Goal: Transaction & Acquisition: Purchase product/service

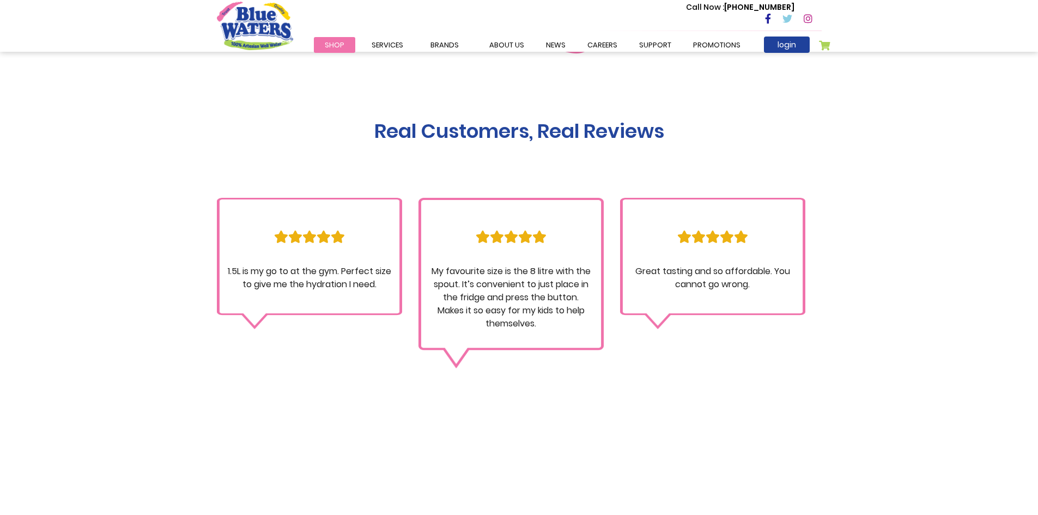
scroll to position [2942, 0]
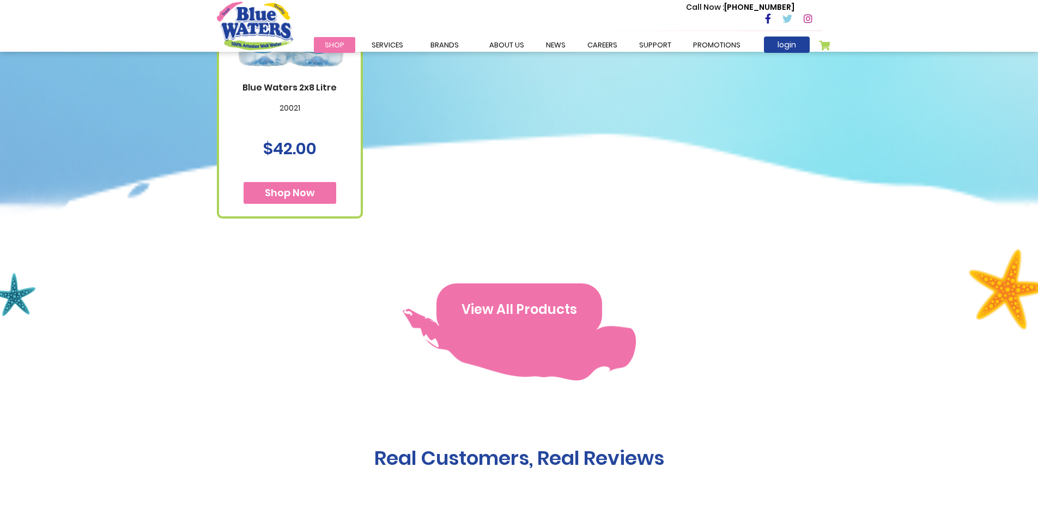
click at [495, 283] on button "View All Products" at bounding box center [519, 309] width 166 height 52
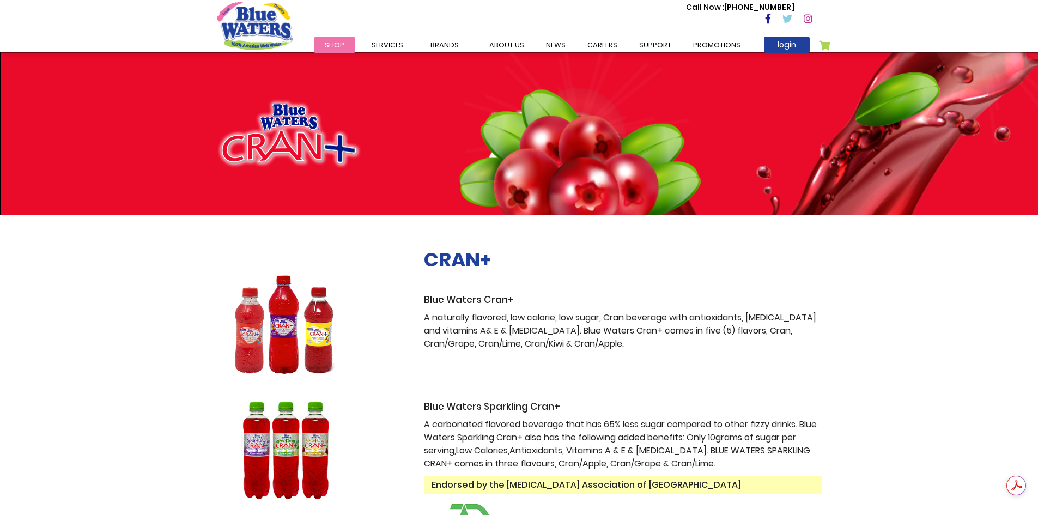
scroll to position [109, 0]
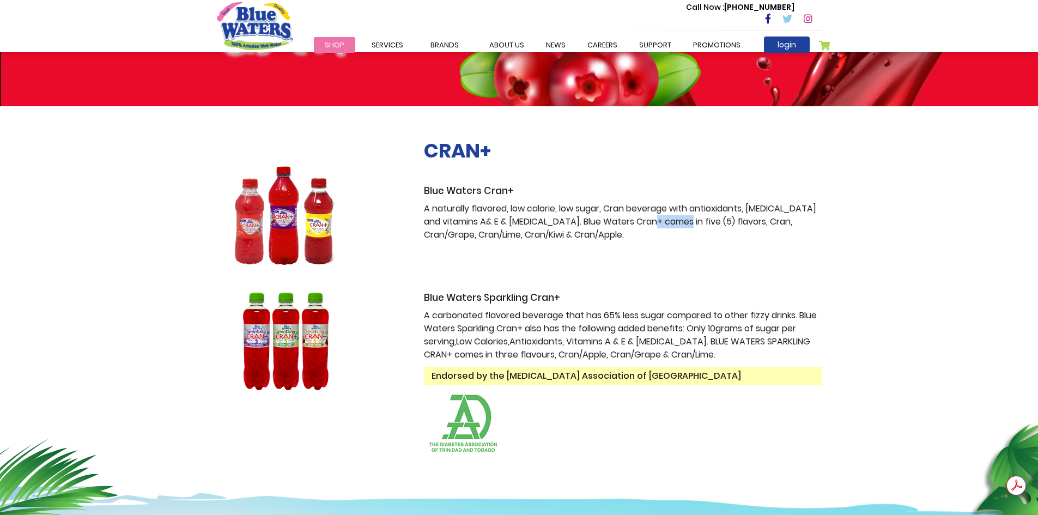
drag, startPoint x: 689, startPoint y: 223, endPoint x: 665, endPoint y: 223, distance: 24.0
click at [665, 223] on p "A naturally flavored, low calorie, low sugar, Cran beverage with antioxidants, …" at bounding box center [623, 221] width 398 height 39
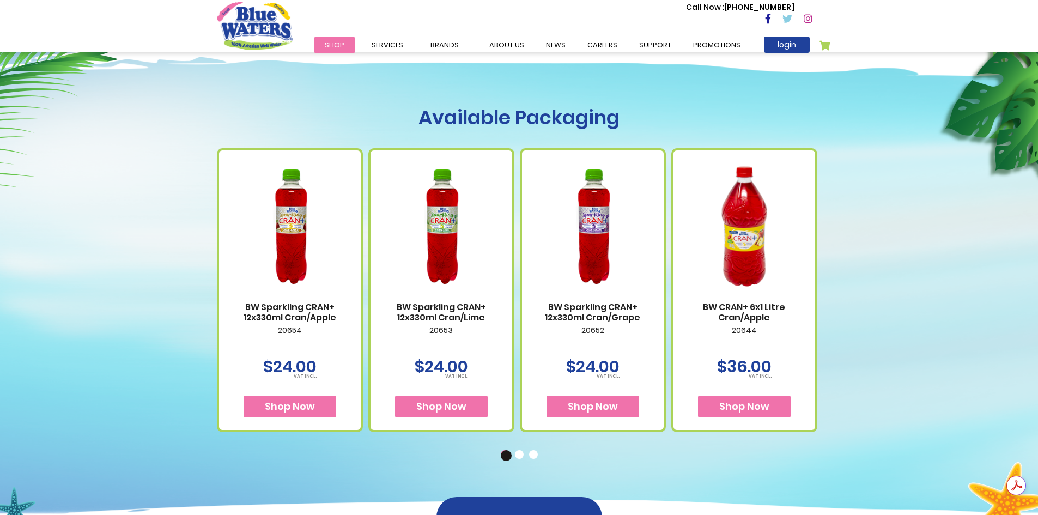
scroll to position [0, 0]
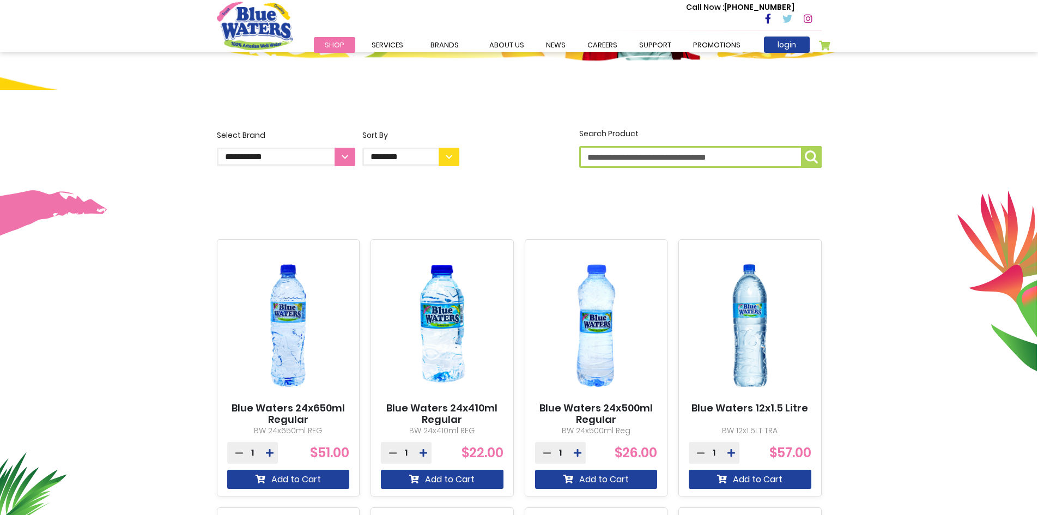
scroll to position [327, 0]
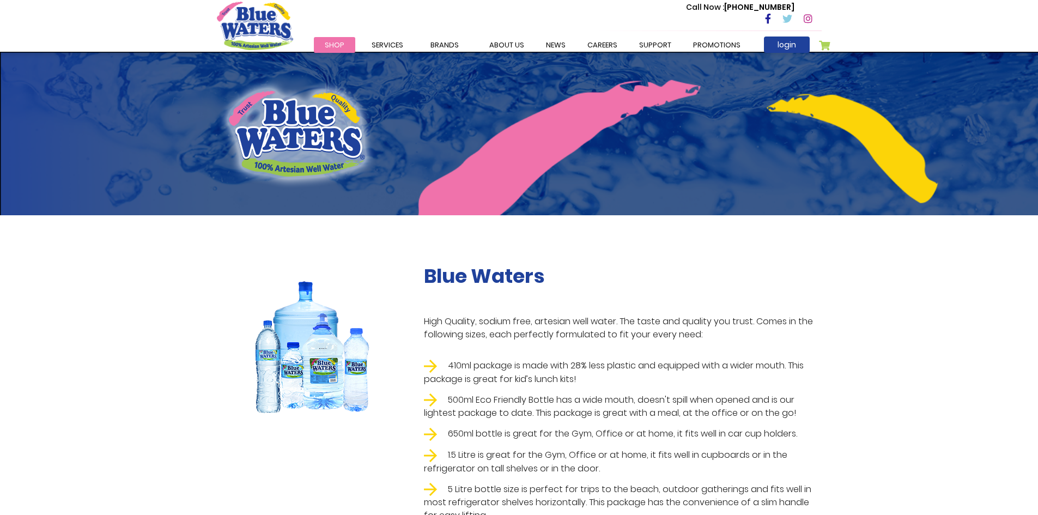
scroll to position [1579, 0]
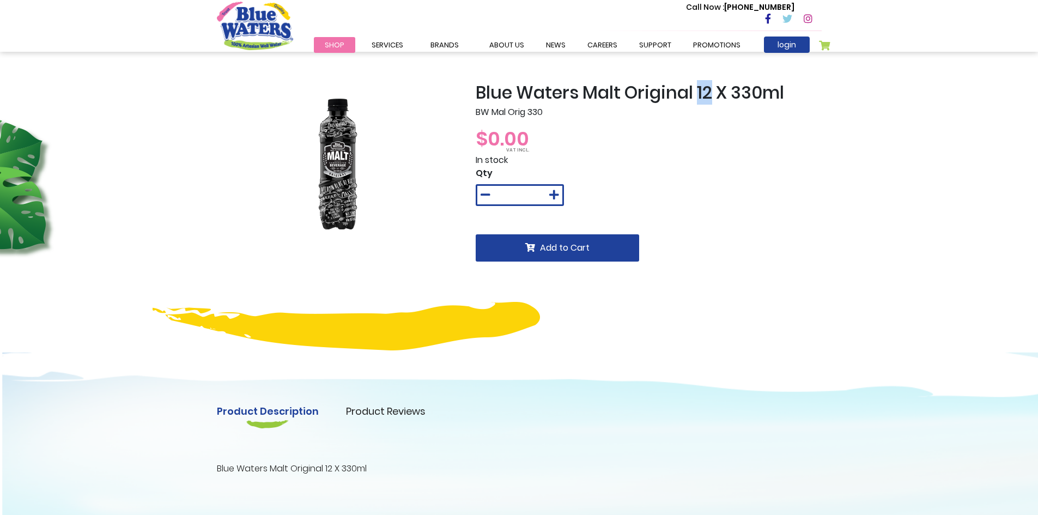
drag, startPoint x: 700, startPoint y: 95, endPoint x: 713, endPoint y: 90, distance: 13.5
click at [713, 90] on h2 "Blue Waters Malt Original 12 X 330ml" at bounding box center [649, 92] width 346 height 21
click at [336, 184] on img at bounding box center [337, 163] width 131 height 163
click at [405, 411] on link "Product Reviews" at bounding box center [386, 411] width 80 height 15
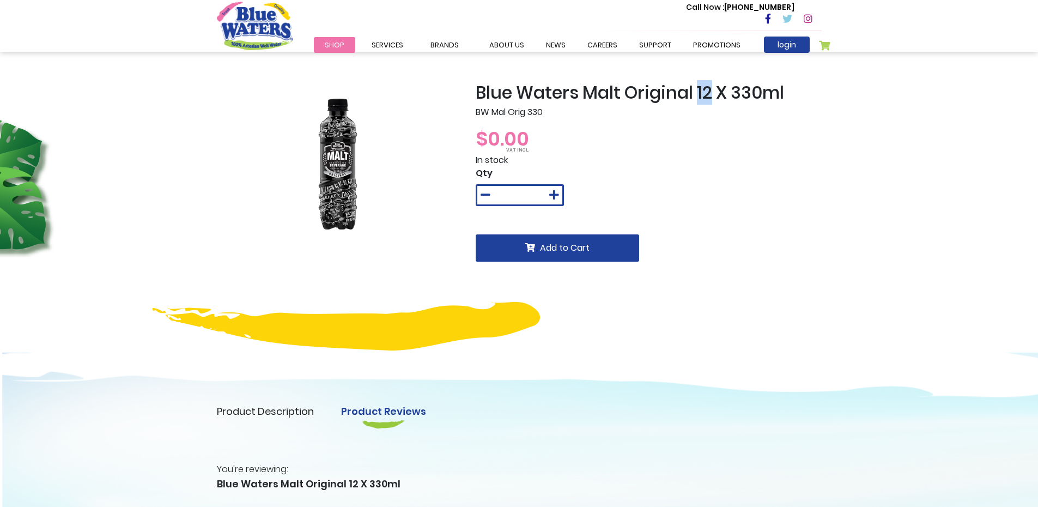
click at [308, 409] on link "Product Description" at bounding box center [265, 411] width 97 height 15
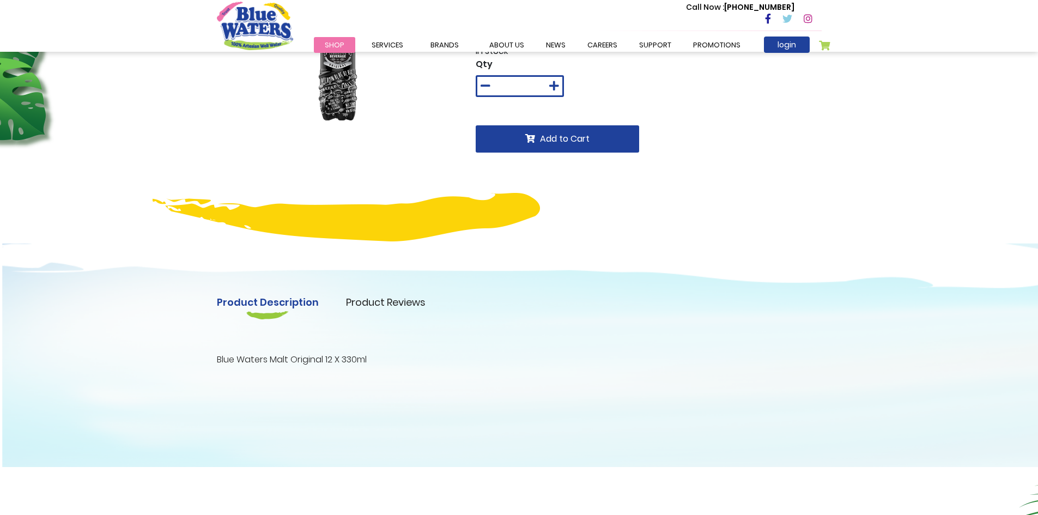
scroll to position [218, 0]
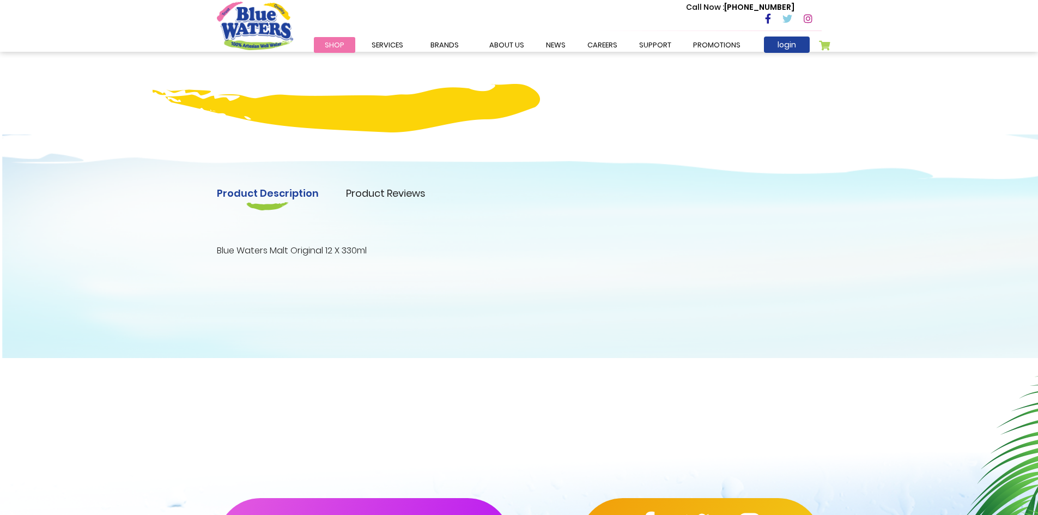
click at [368, 198] on link "Product Reviews" at bounding box center [386, 193] width 80 height 15
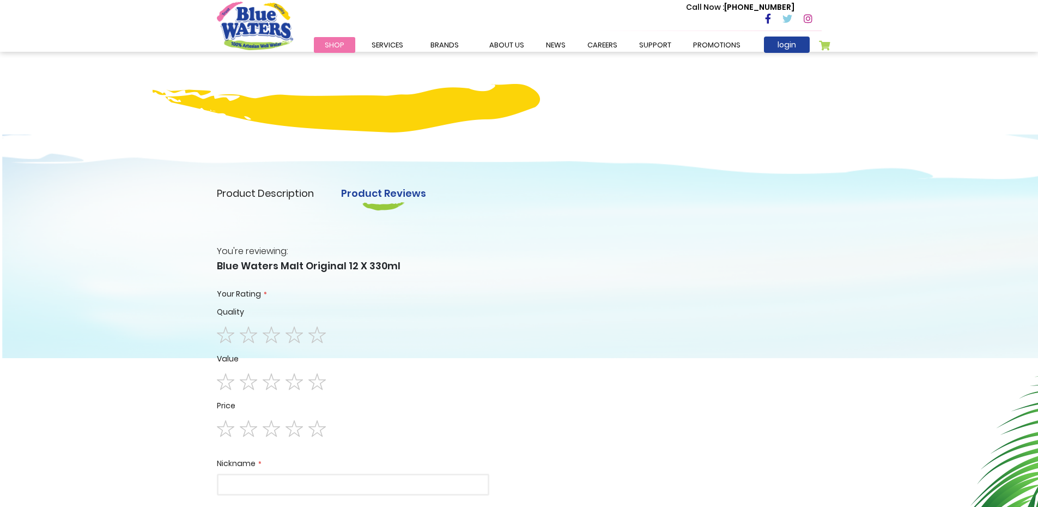
click at [247, 191] on link "Product Description" at bounding box center [265, 193] width 97 height 15
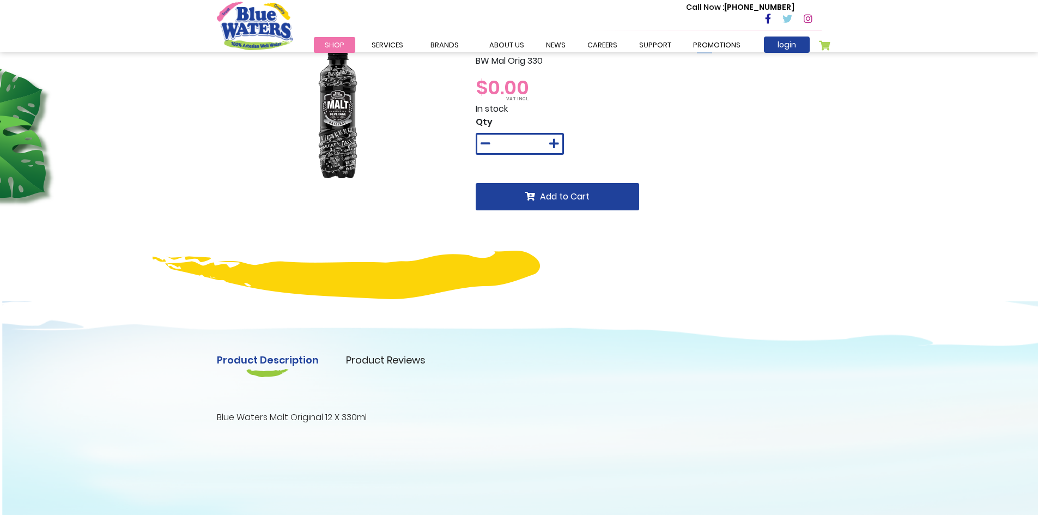
scroll to position [0, 0]
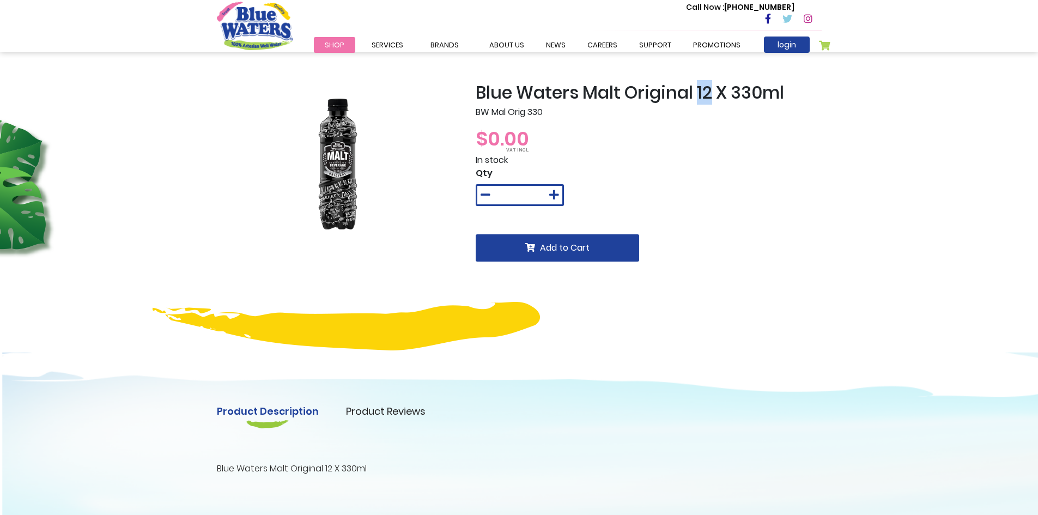
click at [344, 161] on img at bounding box center [337, 163] width 131 height 163
click at [630, 119] on div "Blue Waters Malt Original 12 X 330ml BW Mal Orig 330 $0.00 In stock Qty * Add t…" at bounding box center [648, 203] width 362 height 242
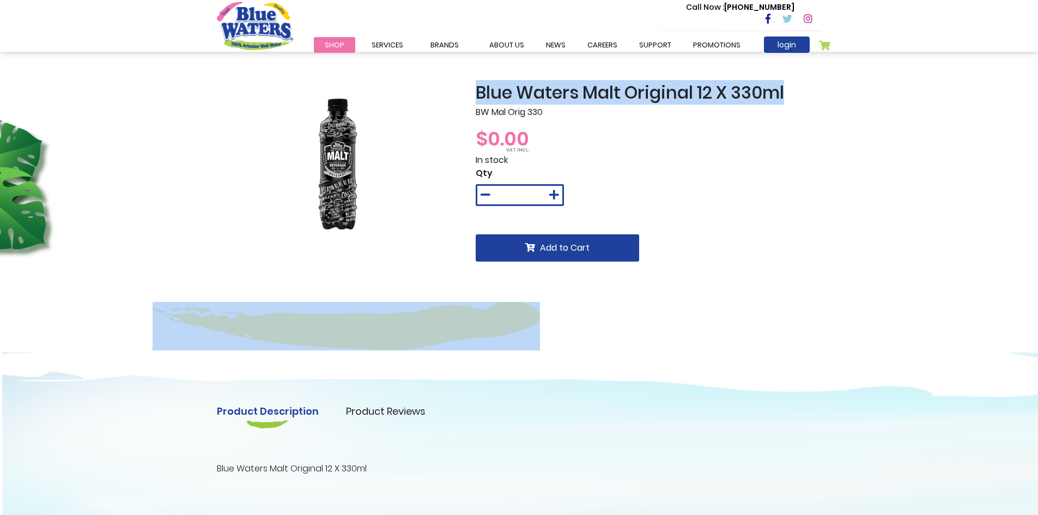
drag, startPoint x: 787, startPoint y: 96, endPoint x: 466, endPoint y: 93, distance: 320.3
click at [466, 93] on div "Blue Waters Malt Original 12 X 330ml BW Mal Orig 330 $0.00 In stock Qty * Add t…" at bounding box center [519, 203] width 621 height 242
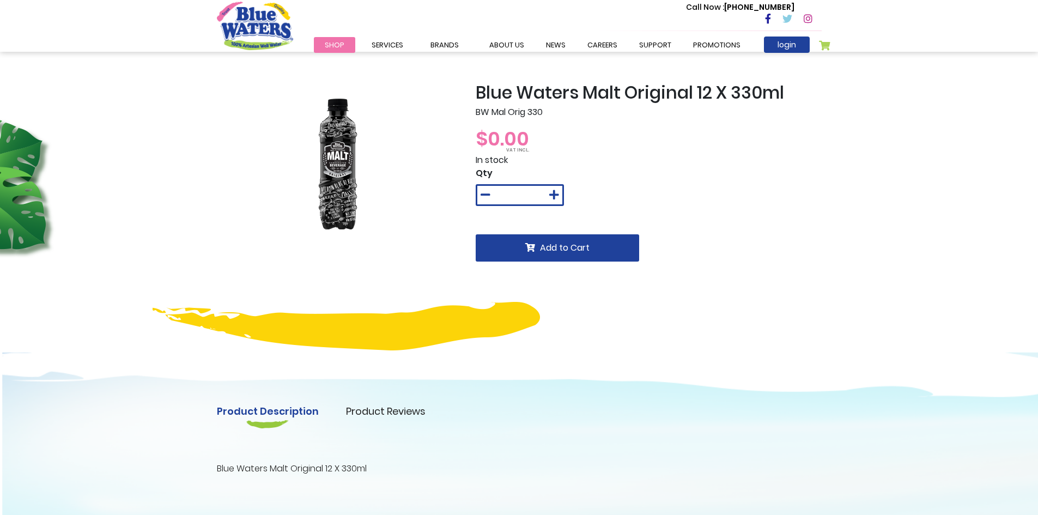
click at [599, 140] on div "$0.00" at bounding box center [649, 138] width 346 height 29
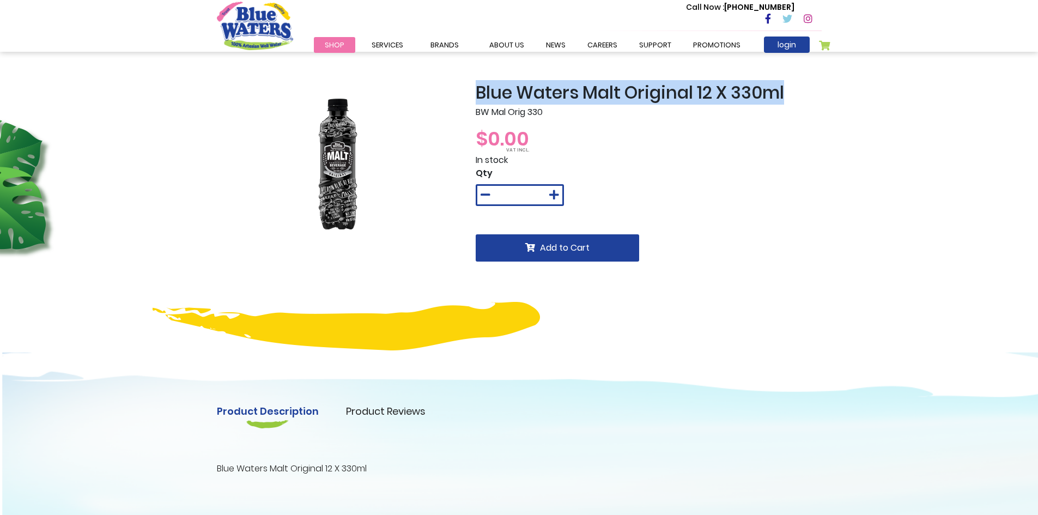
drag, startPoint x: 785, startPoint y: 93, endPoint x: 474, endPoint y: 91, distance: 310.5
click at [474, 91] on div "Blue Waters Malt Original 12 X 330ml BW Mal Orig 330 $0.00 In stock Qty * Add t…" at bounding box center [648, 203] width 362 height 242
click at [693, 90] on h2 "Blue Waters Malt Original 12 X 330ml" at bounding box center [649, 92] width 346 height 21
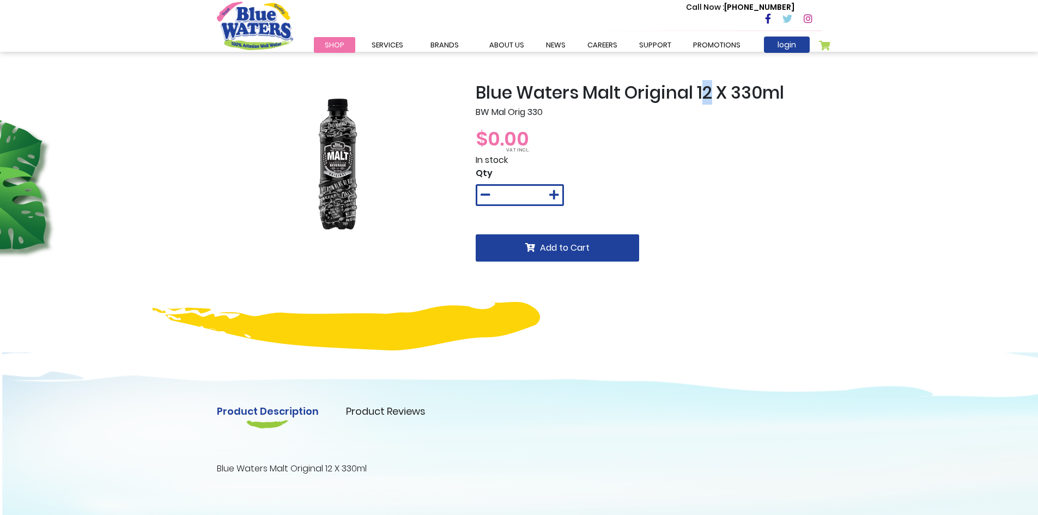
drag, startPoint x: 702, startPoint y: 89, endPoint x: 713, endPoint y: 90, distance: 10.9
click at [713, 90] on h2 "Blue Waters Malt Original 12 X 330ml" at bounding box center [649, 92] width 346 height 21
click at [719, 93] on h2 "Blue Waters Malt Original 12 X 330ml" at bounding box center [649, 92] width 346 height 21
drag, startPoint x: 711, startPoint y: 96, endPoint x: 695, endPoint y: 93, distance: 16.1
click at [695, 93] on h2 "Blue Waters Malt Original 12 X 330ml" at bounding box center [649, 92] width 346 height 21
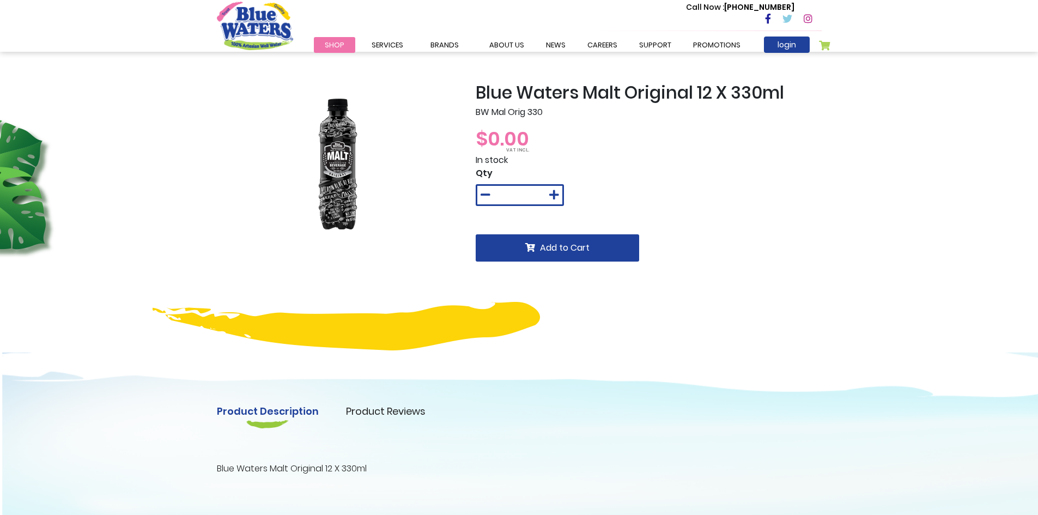
click at [584, 94] on h2 "Blue Waters Malt Original 12 X 330ml" at bounding box center [649, 92] width 346 height 21
